Goal: Task Accomplishment & Management: Use online tool/utility

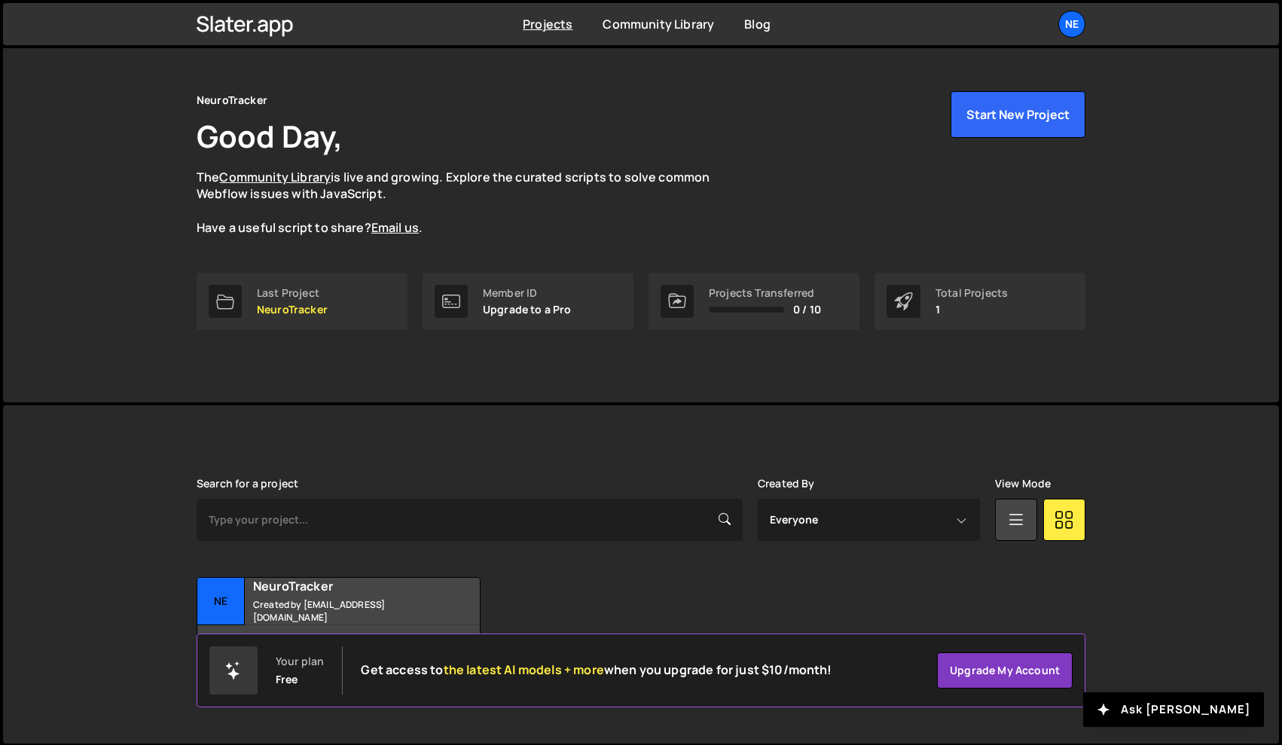
scroll to position [29, 0]
click at [374, 606] on small "Created by gpezzulli@neurotrackerx.com" at bounding box center [344, 611] width 182 height 26
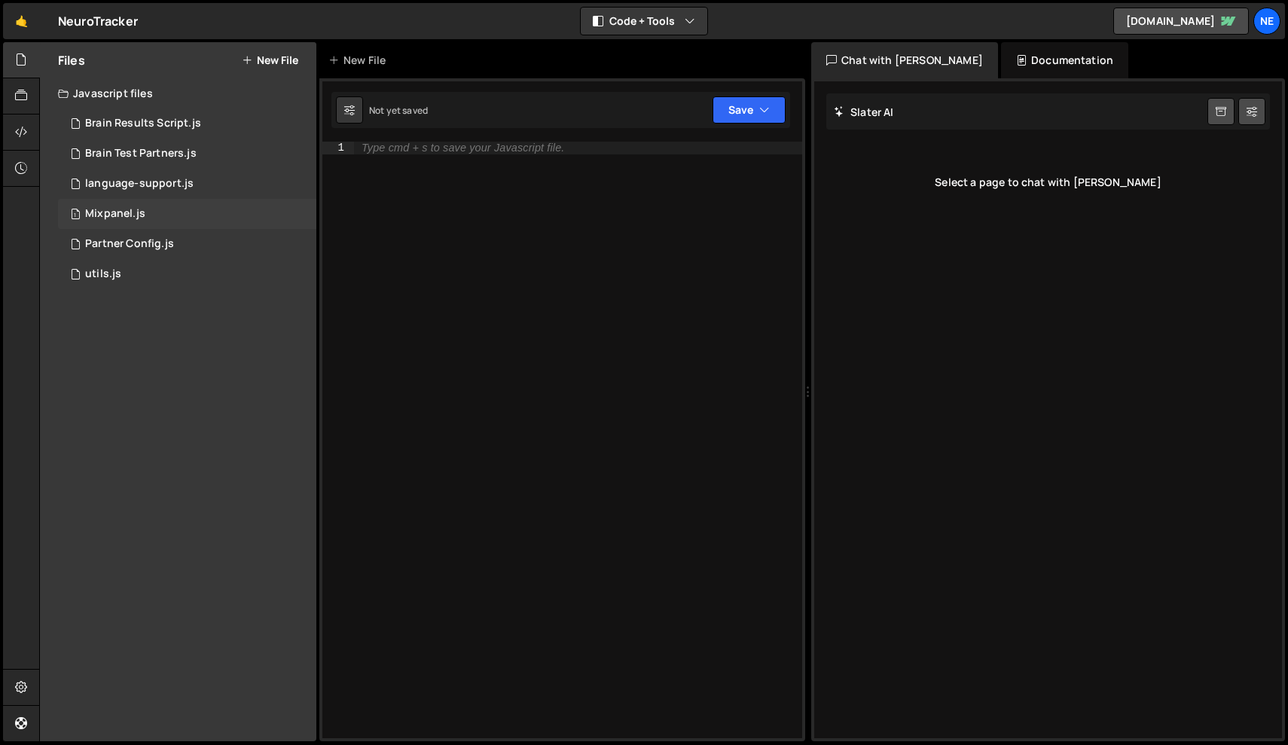
click at [124, 204] on div "1 Mixpanel.js 0" at bounding box center [187, 214] width 258 height 30
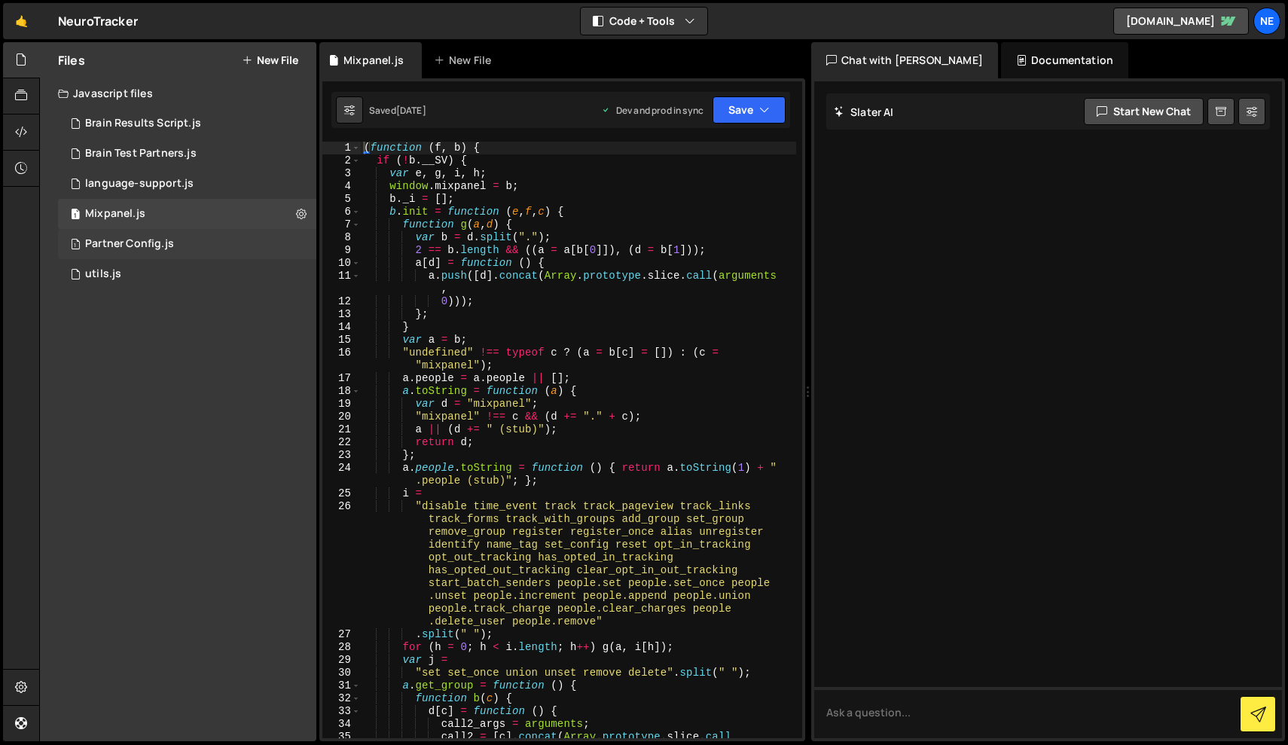
click at [134, 232] on div "1 Partner Config.js 0" at bounding box center [187, 244] width 258 height 30
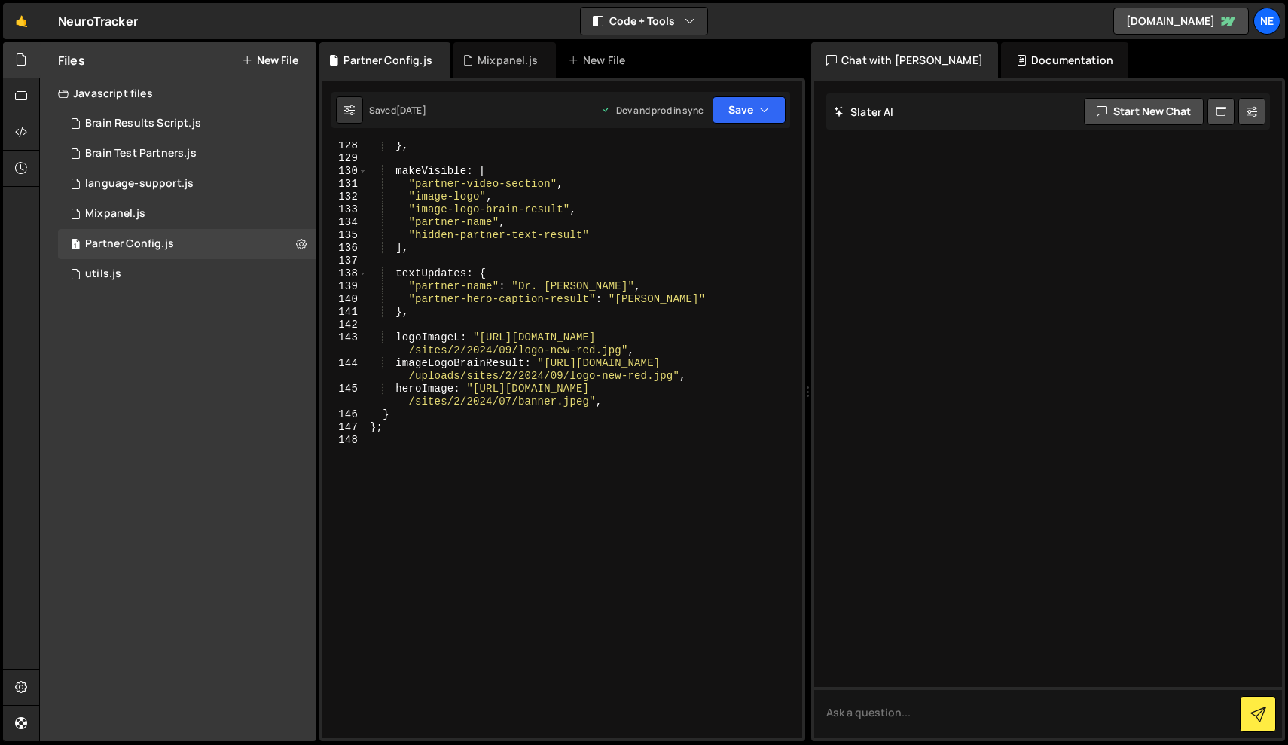
scroll to position [2461, 0]
click at [149, 179] on div "language-support.js" at bounding box center [139, 184] width 108 height 14
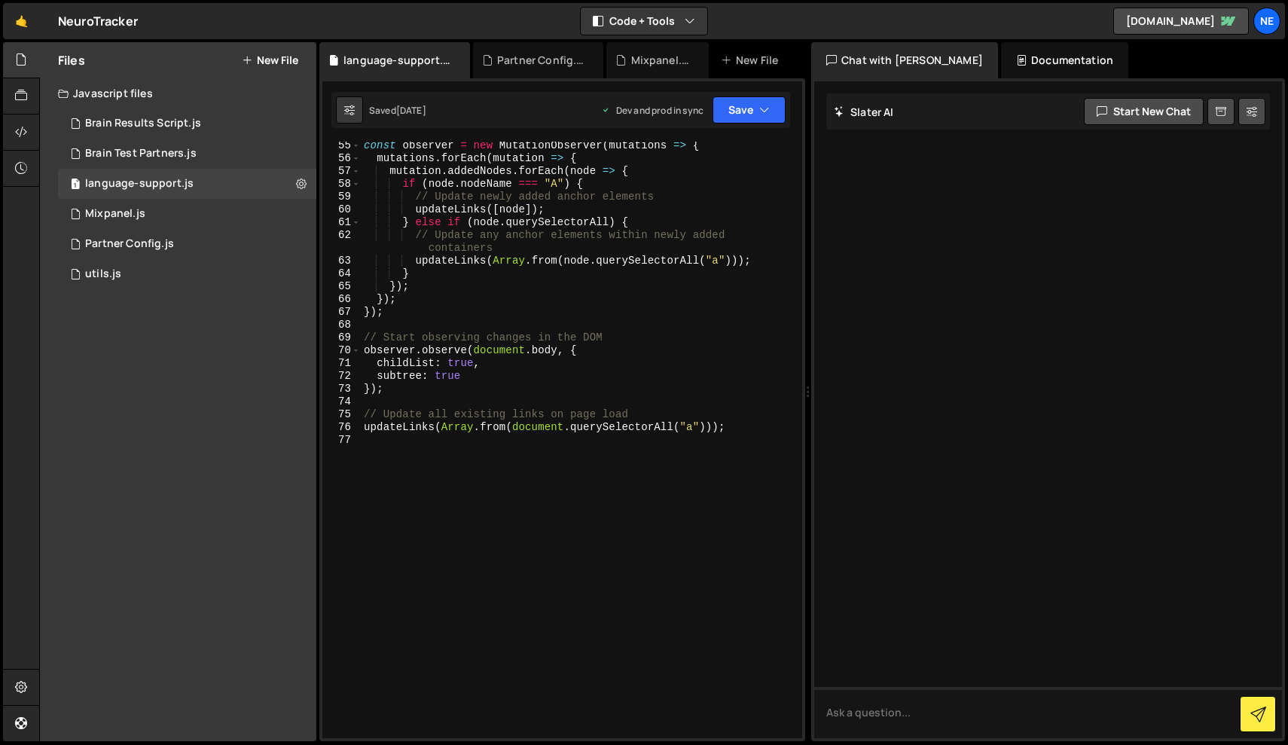
scroll to position [0, 0]
click at [191, 137] on div "1 Brain Results Script.js 0" at bounding box center [187, 123] width 258 height 30
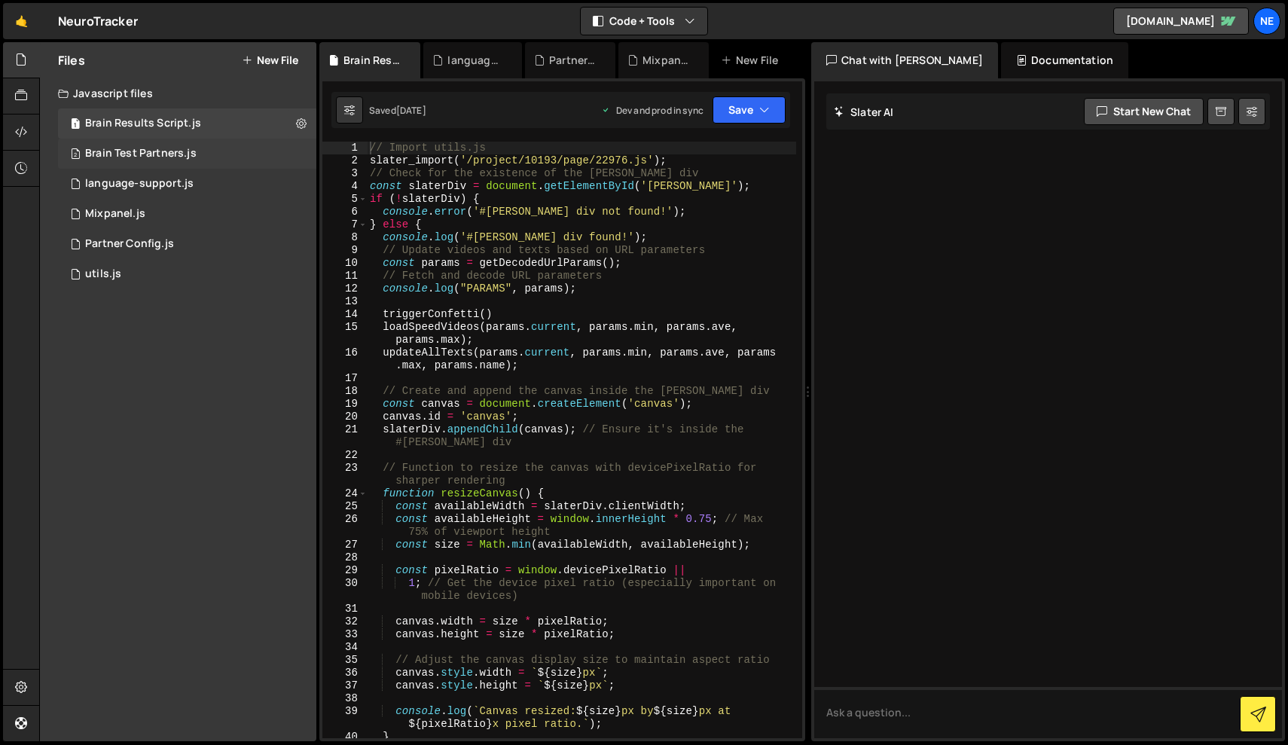
click at [195, 155] on div "2 Brain Test Partners.js 0" at bounding box center [187, 154] width 258 height 30
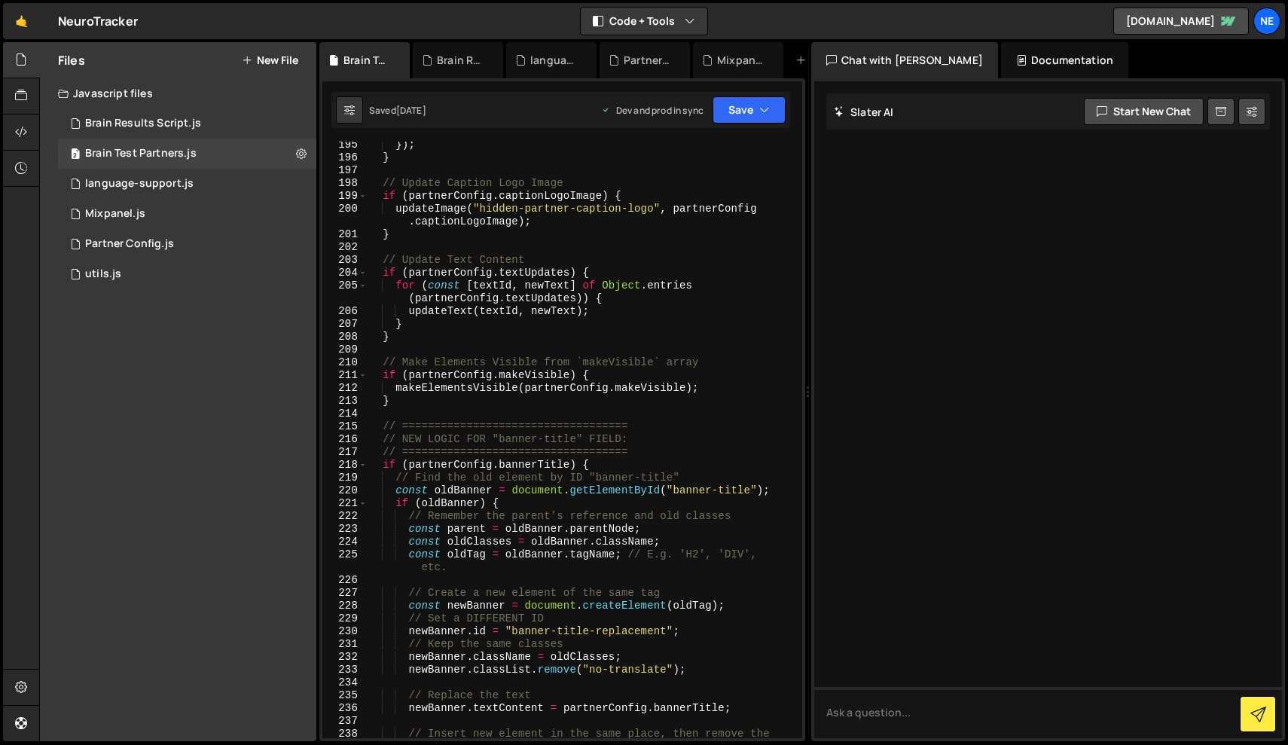
scroll to position [3242, 0]
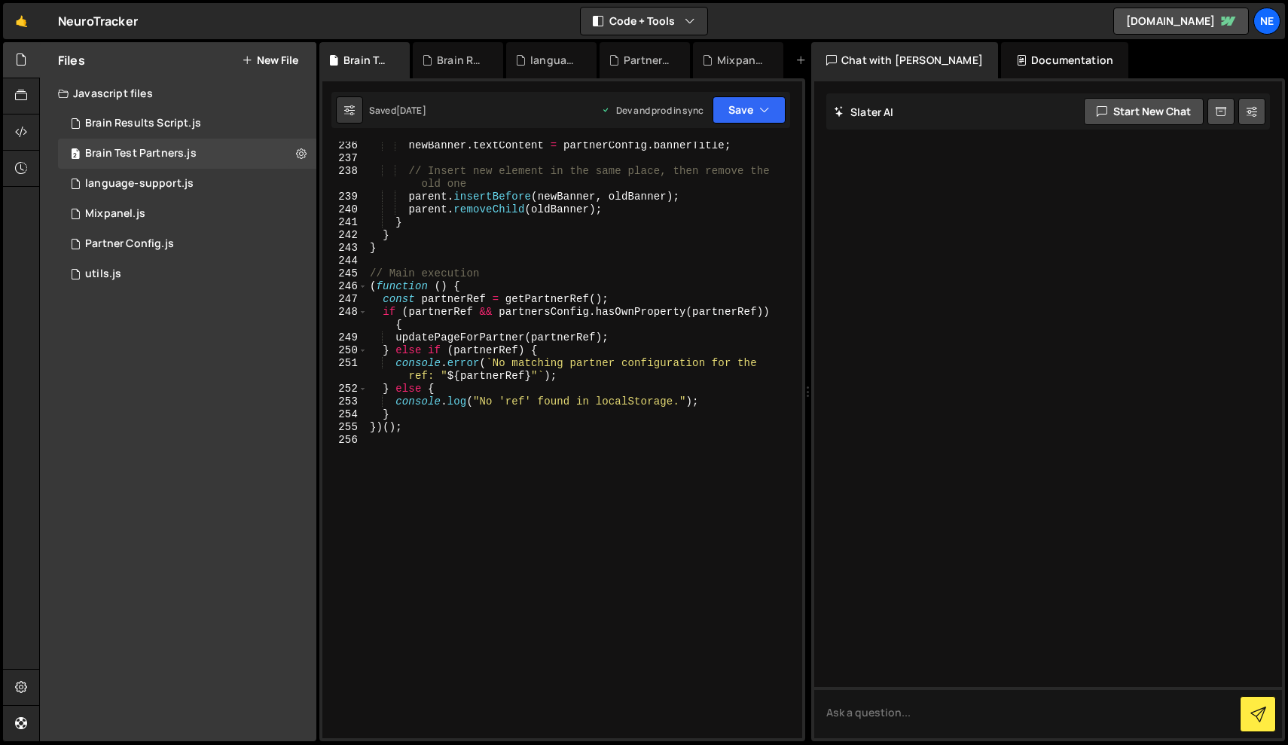
click at [748, 124] on div "Saved [DATE] Dev and prod in sync Upgrade to Edit Save Save to Staging S Saved …" at bounding box center [560, 110] width 459 height 36
click at [765, 112] on icon "button" at bounding box center [764, 109] width 11 height 15
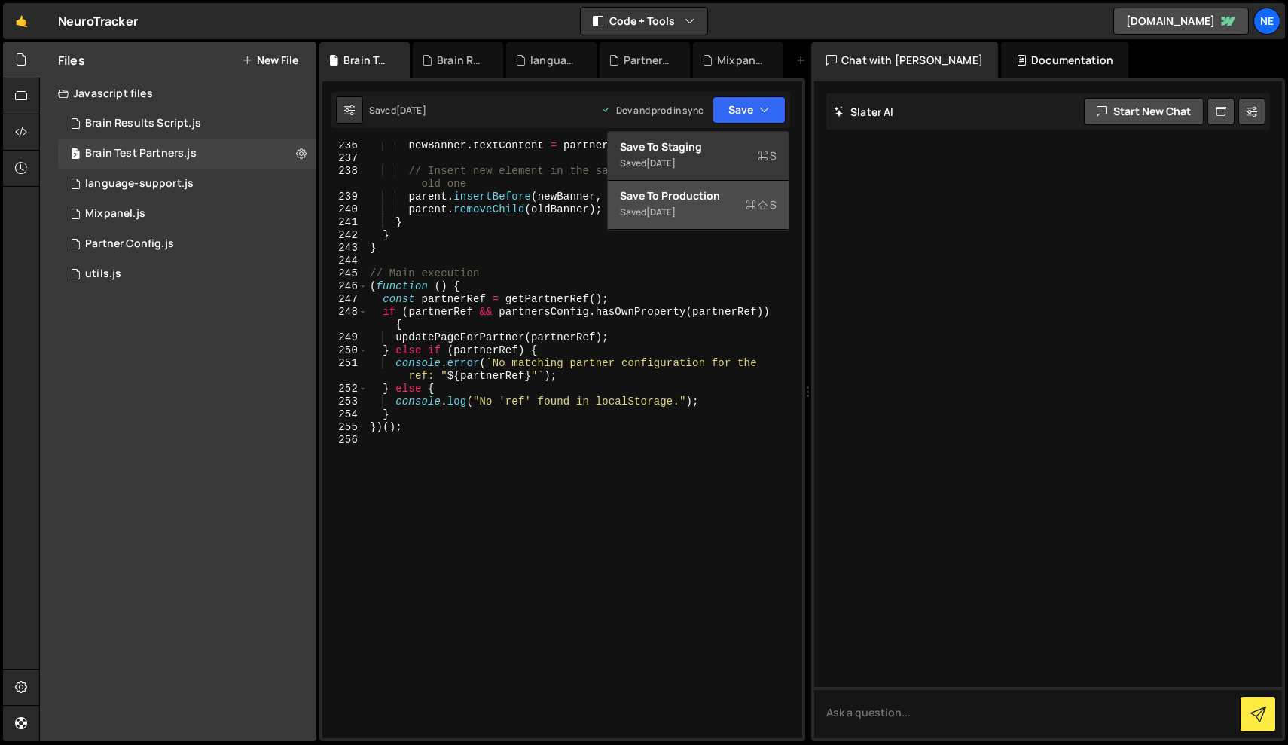
click at [713, 200] on div "Save to Production S" at bounding box center [698, 195] width 157 height 15
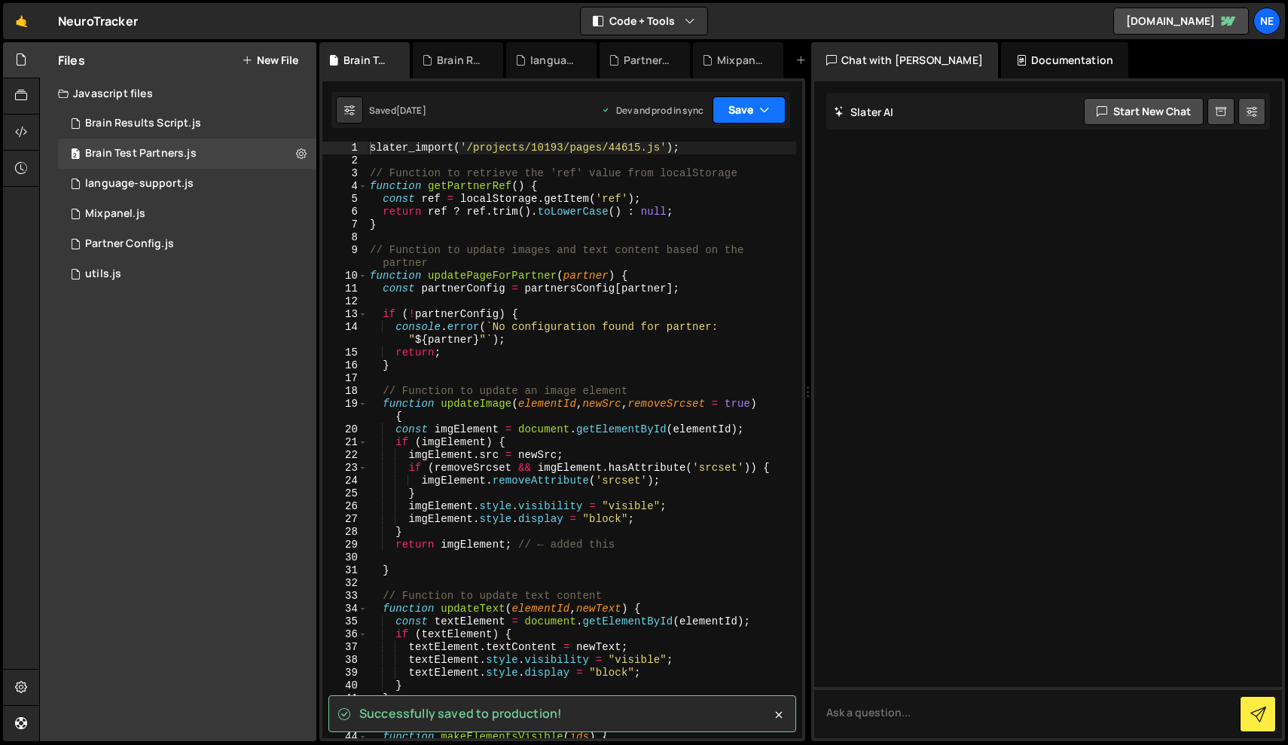
click at [758, 117] on button "Save" at bounding box center [749, 109] width 73 height 27
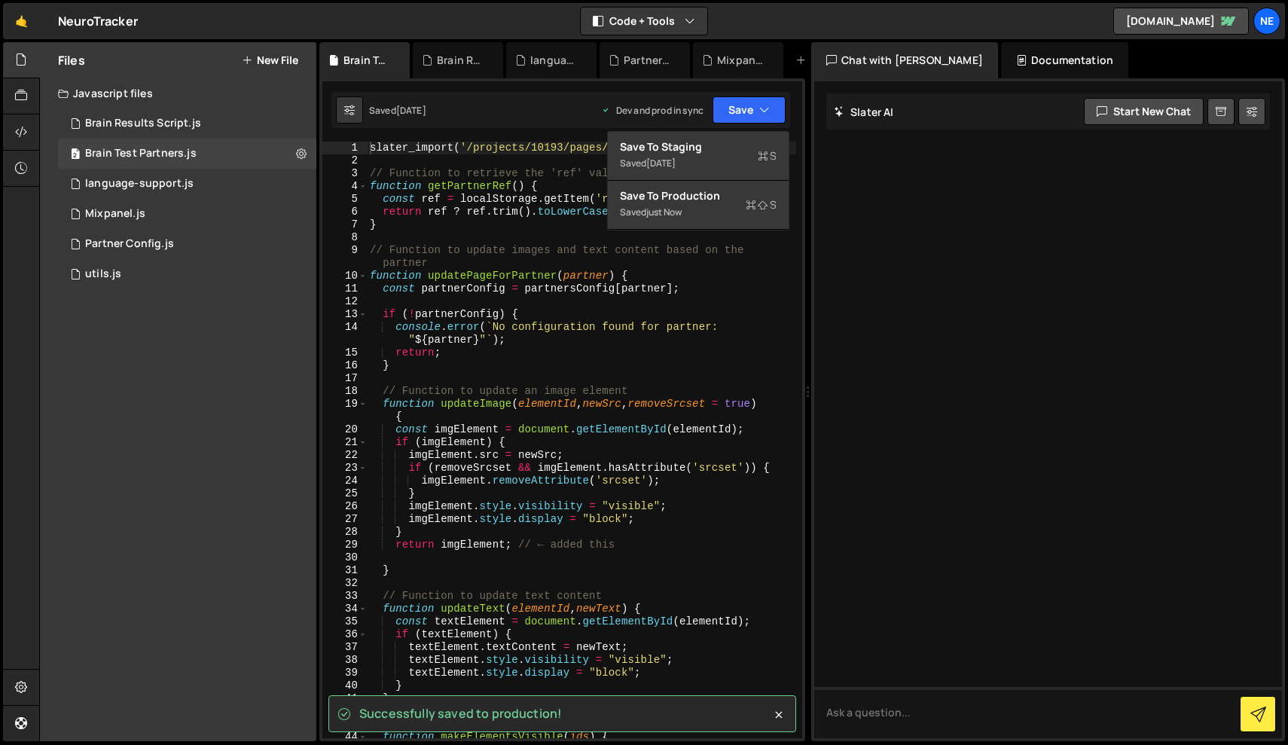
click at [879, 246] on div at bounding box center [1048, 409] width 468 height 657
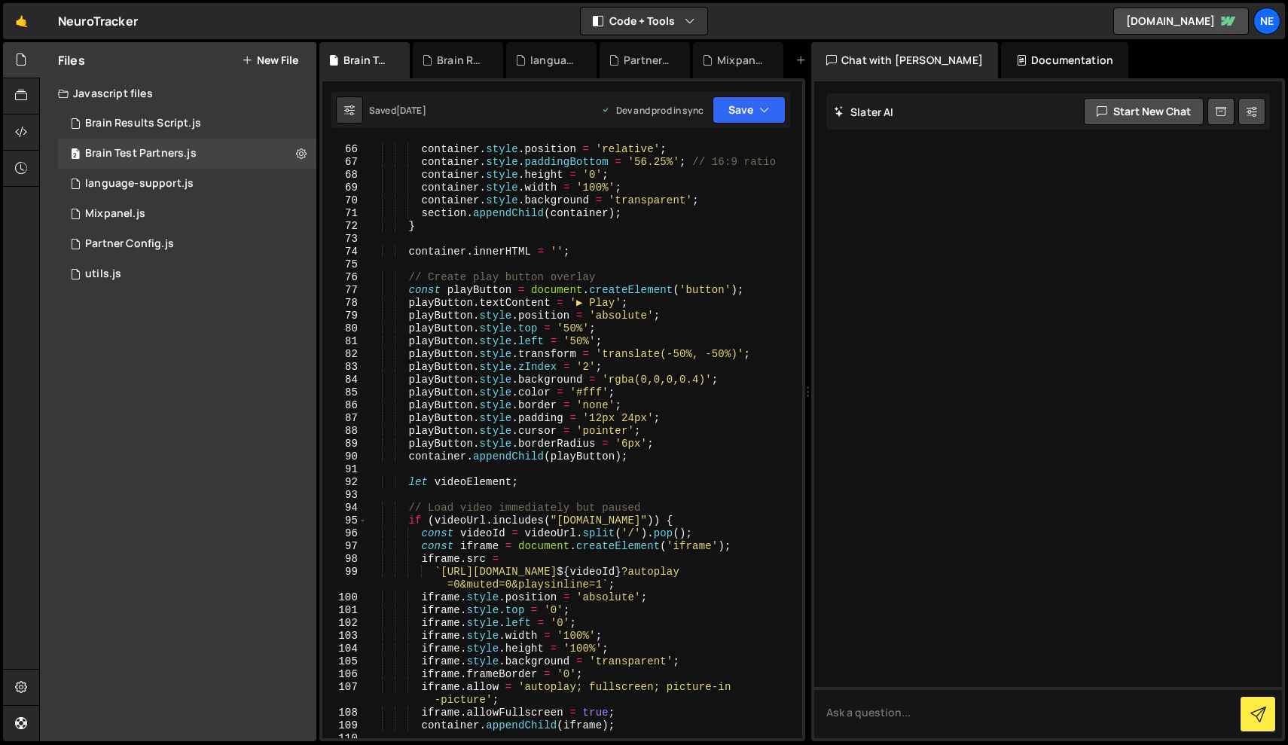
scroll to position [964, 0]
